Goal: Find specific page/section: Find specific page/section

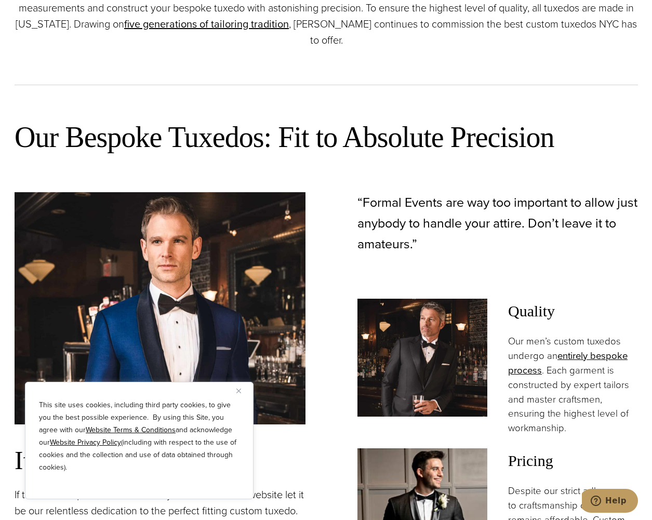
scroll to position [623, 0]
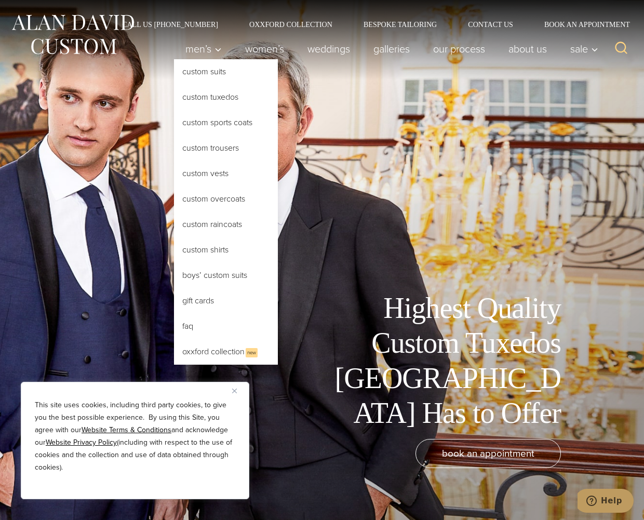
click at [199, 94] on link "Custom Tuxedos" at bounding box center [226, 97] width 104 height 25
click at [226, 96] on link "Custom Tuxedos" at bounding box center [226, 97] width 104 height 25
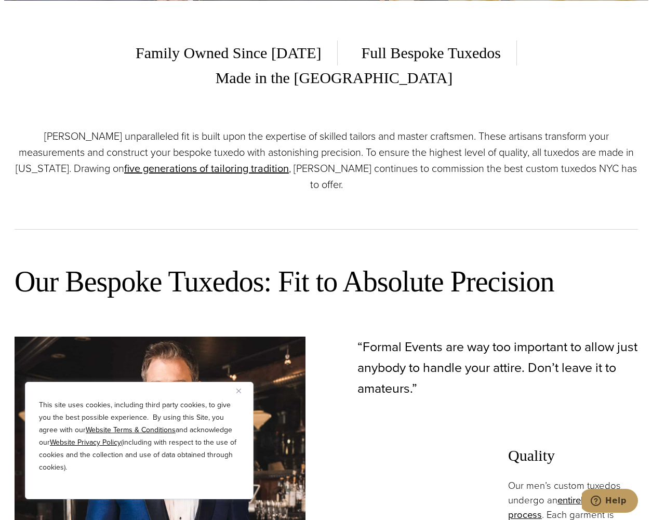
scroll to position [571, 0]
